Goal: Information Seeking & Learning: Learn about a topic

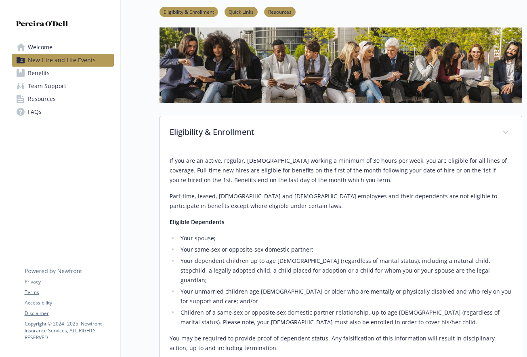
scroll to position [4, 0]
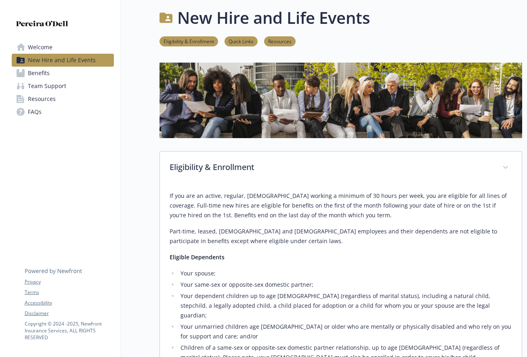
click at [248, 42] on link "Quick Links" at bounding box center [241, 41] width 33 height 8
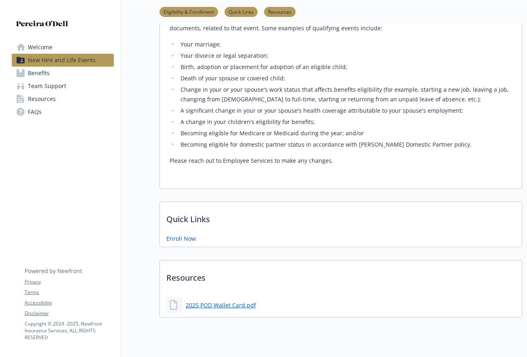
scroll to position [465, 6]
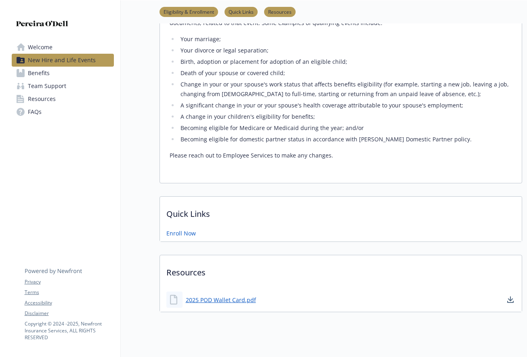
click at [276, 15] on li "Resources" at bounding box center [280, 12] width 32 height 10
click at [28, 75] on span "Benefits" at bounding box center [39, 73] width 22 height 13
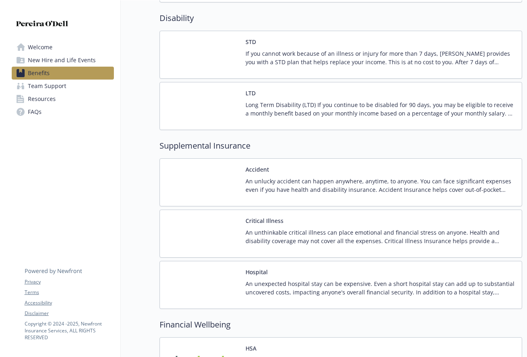
scroll to position [538, 6]
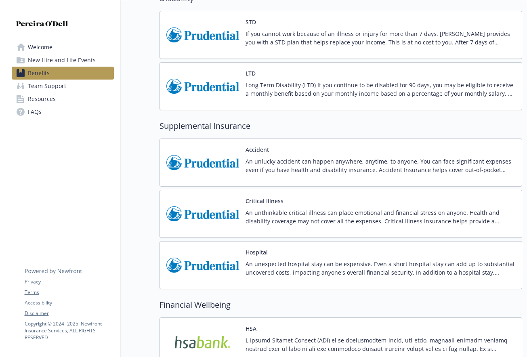
click at [322, 263] on p "An unexpected hospital stay can be expensive. Even a short hospital stay can ad…" at bounding box center [381, 268] width 270 height 17
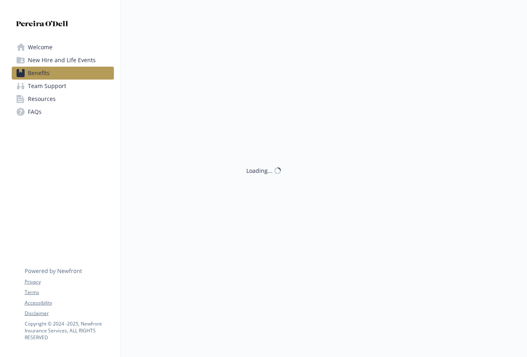
scroll to position [538, 6]
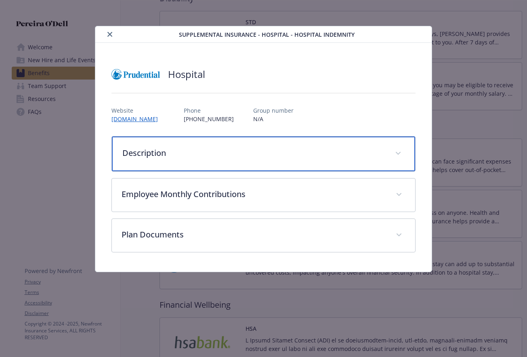
click at [171, 158] on p "Description" at bounding box center [253, 153] width 263 height 12
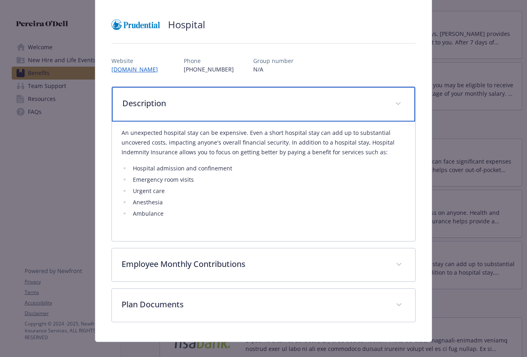
scroll to position [50, 0]
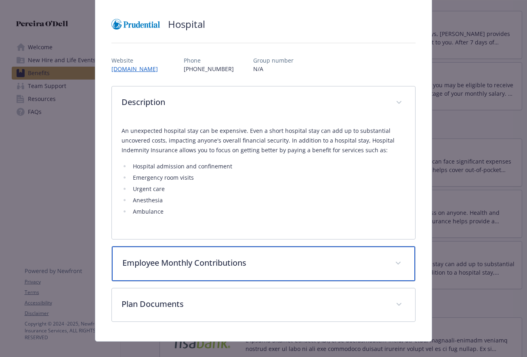
click at [262, 263] on p "Employee Monthly Contributions" at bounding box center [253, 263] width 263 height 12
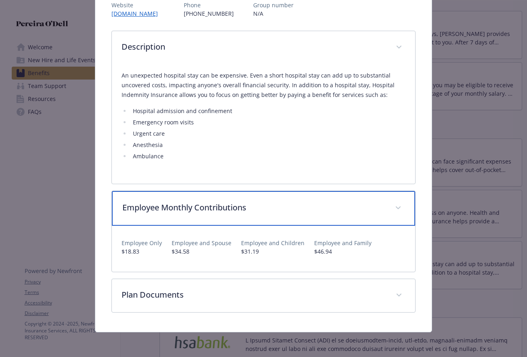
scroll to position [107, 0]
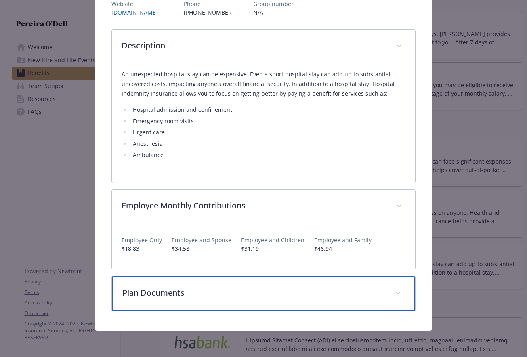
click at [163, 292] on p "Plan Documents" at bounding box center [253, 293] width 263 height 12
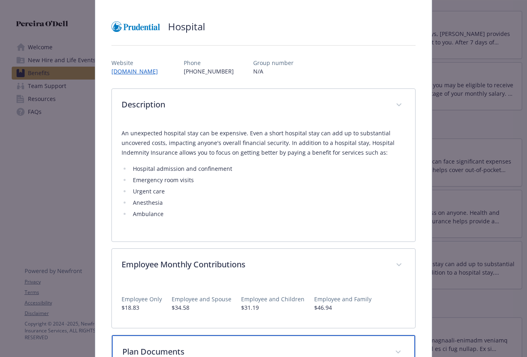
scroll to position [0, 0]
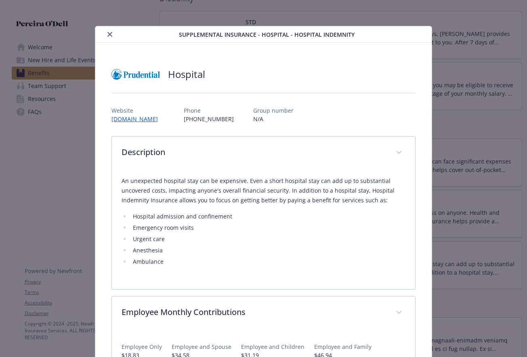
click at [107, 34] on icon "close" at bounding box center [109, 34] width 5 height 5
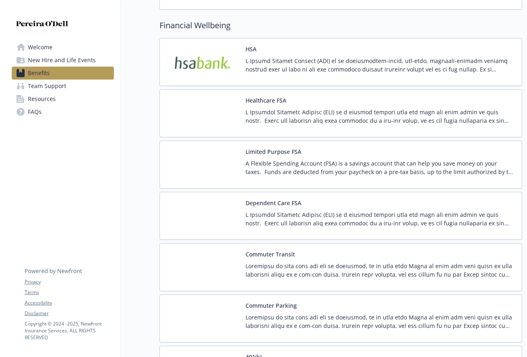
scroll to position [823, 6]
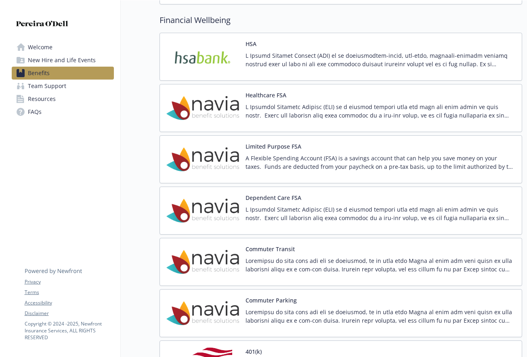
click at [289, 268] on p at bounding box center [381, 265] width 270 height 17
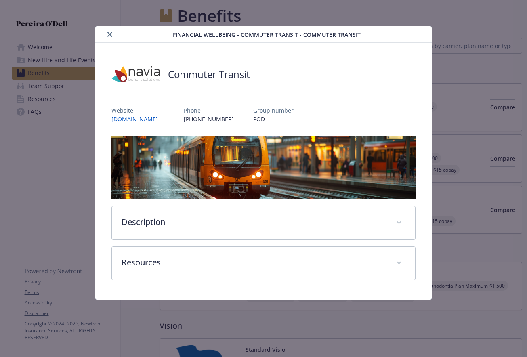
scroll to position [823, 6]
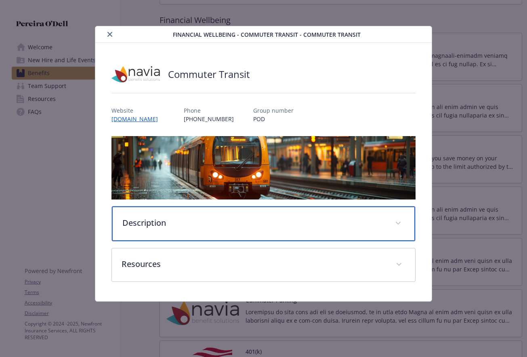
click at [220, 238] on div "Description" at bounding box center [263, 223] width 303 height 35
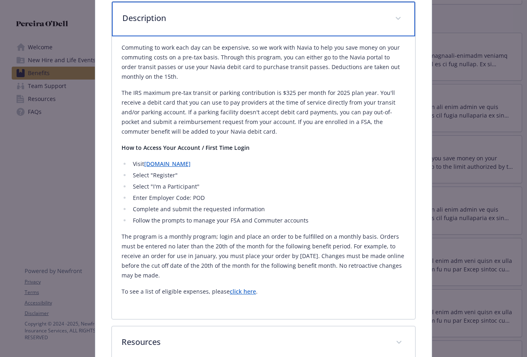
scroll to position [205, 0]
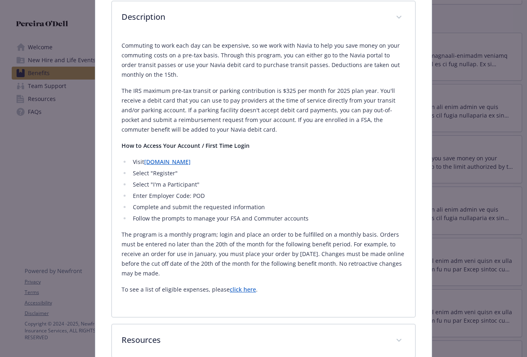
click at [191, 162] on link "www.naviabenefits.com" at bounding box center [167, 162] width 46 height 8
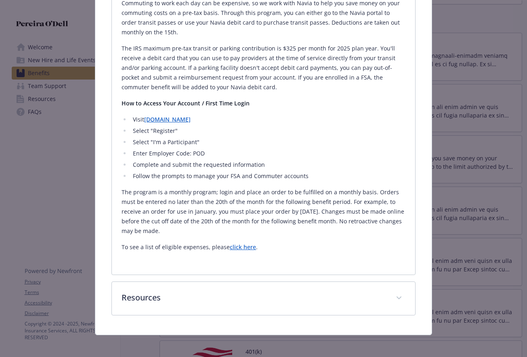
scroll to position [251, 0]
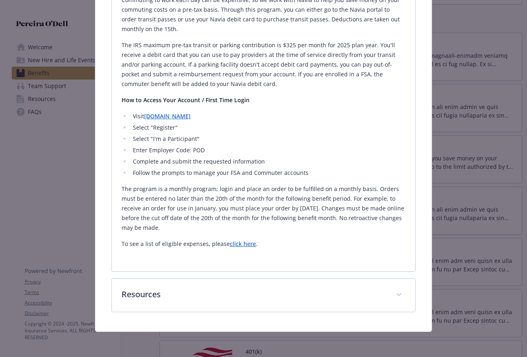
click at [241, 240] on link "click here" at bounding box center [243, 244] width 26 height 8
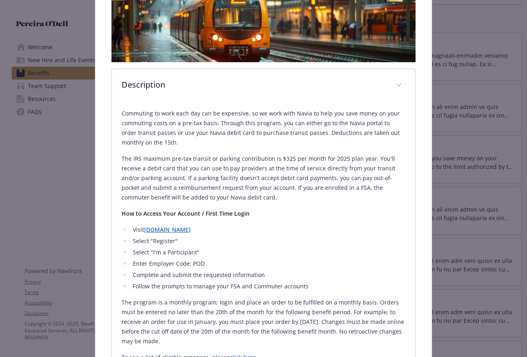
scroll to position [138, 0]
click at [191, 231] on link "www.naviabenefits.com" at bounding box center [167, 229] width 46 height 8
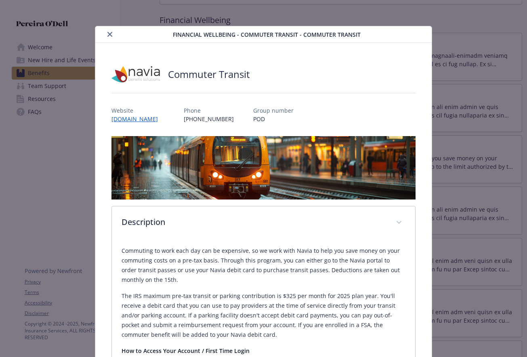
click at [107, 34] on icon "close" at bounding box center [109, 34] width 5 height 5
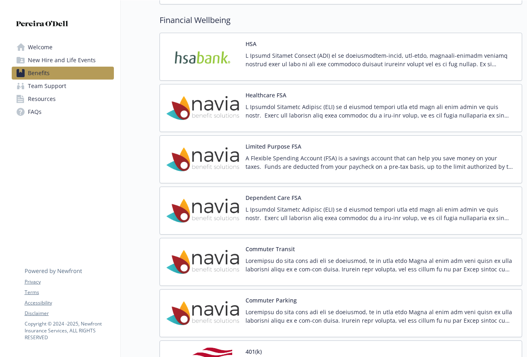
click at [261, 96] on button "Healthcare FSA" at bounding box center [266, 95] width 41 height 8
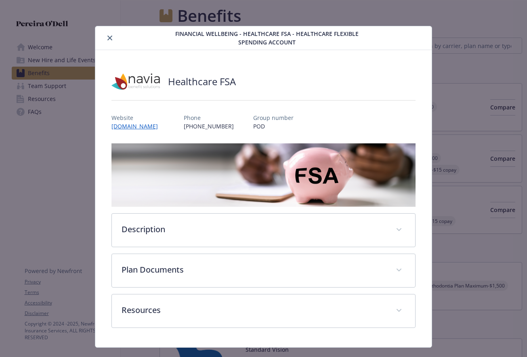
scroll to position [823, 6]
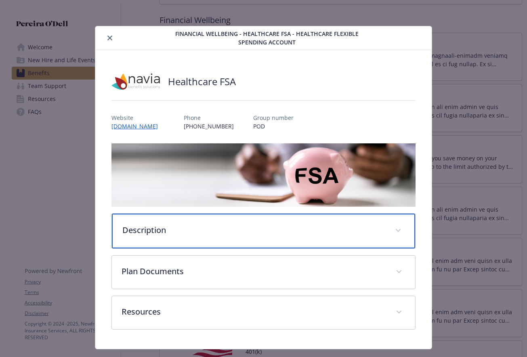
click at [170, 226] on p "Description" at bounding box center [253, 230] width 263 height 12
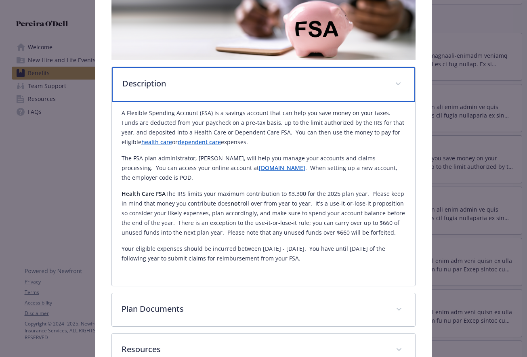
scroll to position [202, 0]
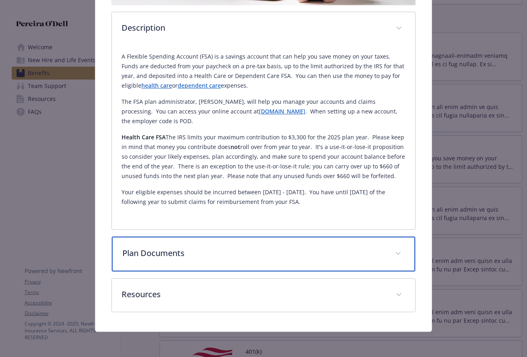
click at [155, 256] on p "Plan Documents" at bounding box center [253, 253] width 263 height 12
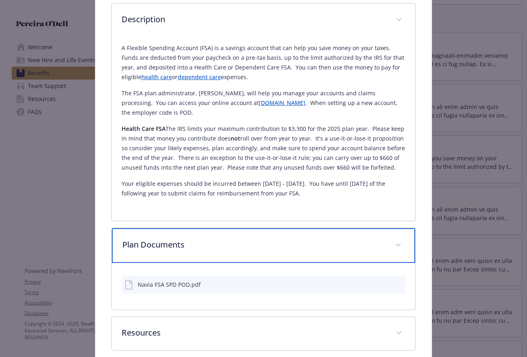
scroll to position [248, 0]
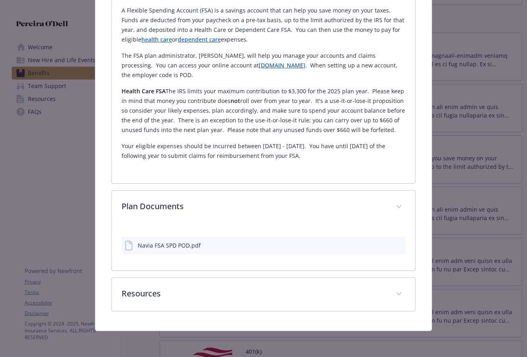
click at [382, 245] on icon "download file" at bounding box center [384, 245] width 6 height 6
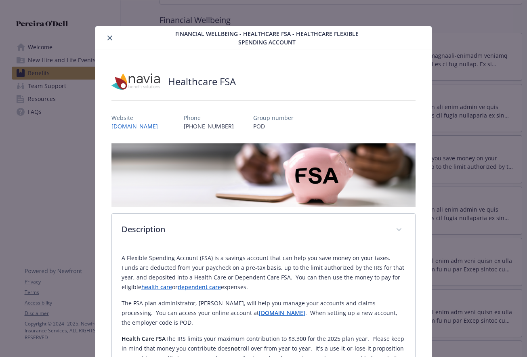
click at [108, 38] on icon "close" at bounding box center [109, 38] width 5 height 5
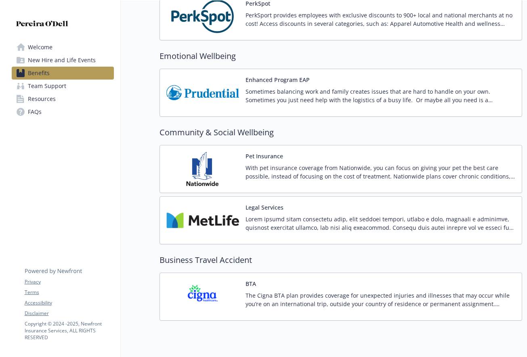
scroll to position [1250, 6]
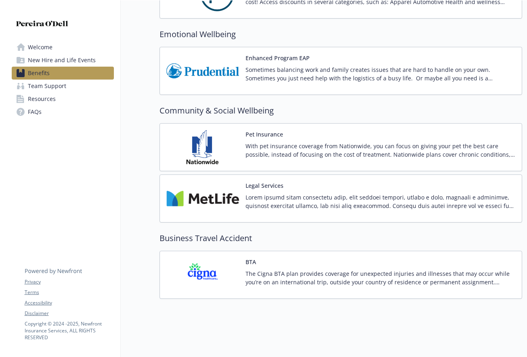
click at [282, 201] on p at bounding box center [381, 201] width 270 height 17
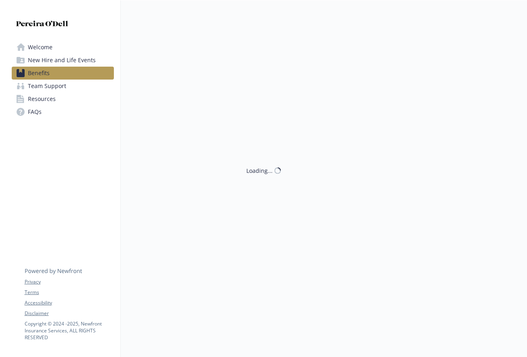
scroll to position [1250, 6]
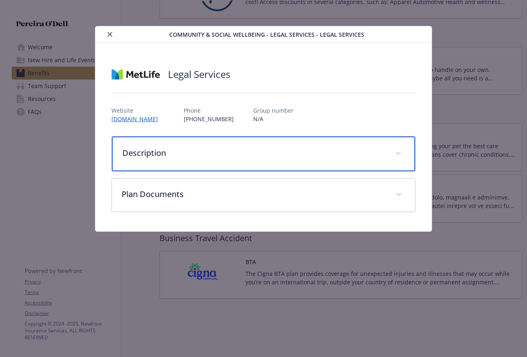
click at [212, 153] on p "Description" at bounding box center [253, 153] width 263 height 12
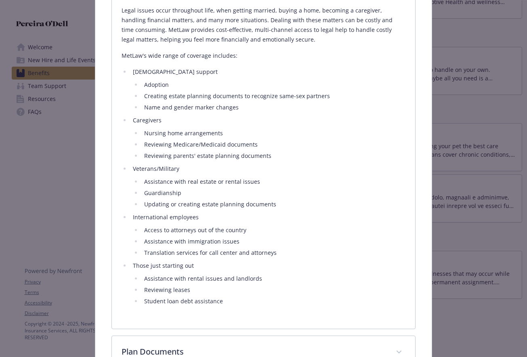
scroll to position [230, 0]
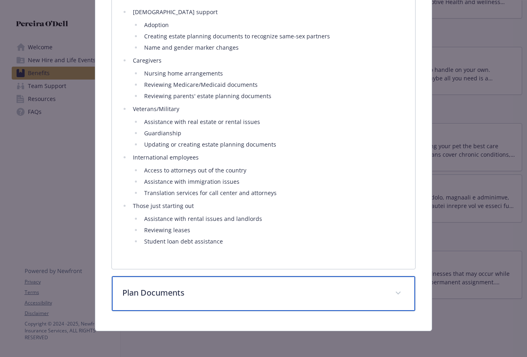
click at [160, 290] on p "Plan Documents" at bounding box center [253, 293] width 263 height 12
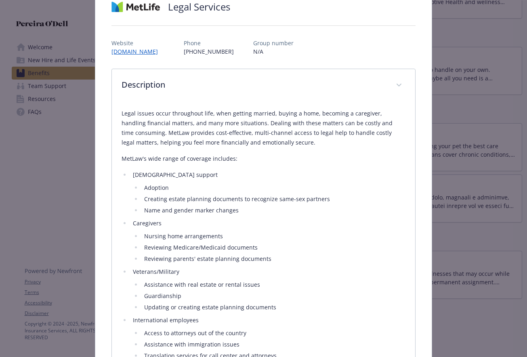
scroll to position [0, 0]
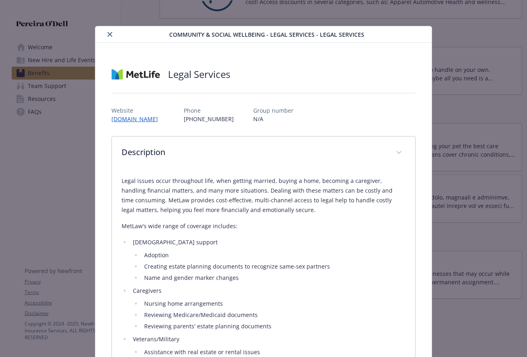
click at [109, 36] on icon "close" at bounding box center [109, 34] width 5 height 5
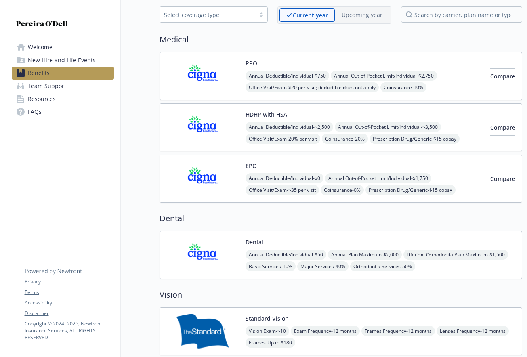
scroll to position [0, 6]
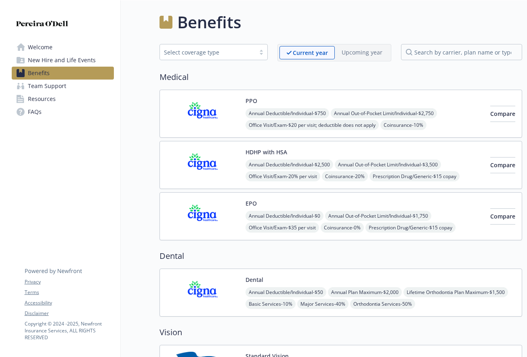
click at [55, 57] on span "New Hire and Life Events" at bounding box center [62, 60] width 68 height 13
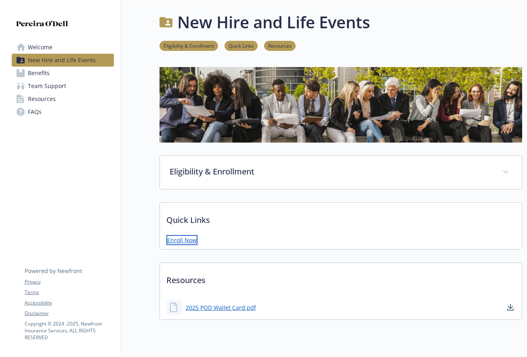
click at [170, 239] on link "Enroll Now" at bounding box center [181, 240] width 31 height 10
